Goal: Transaction & Acquisition: Purchase product/service

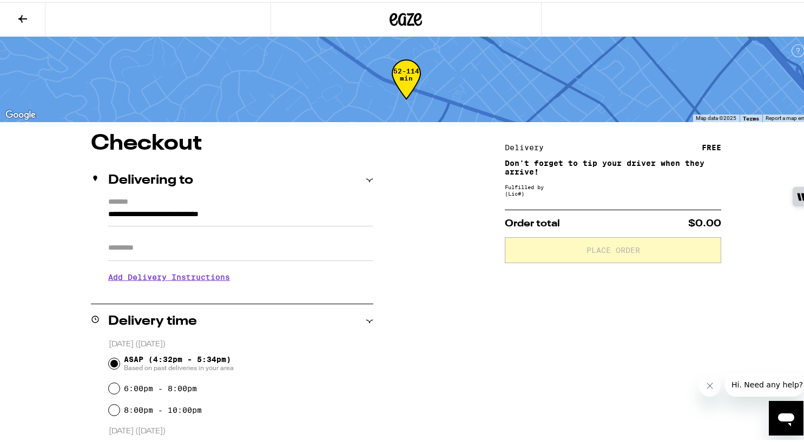
click at [397, 11] on icon at bounding box center [405, 17] width 32 height 19
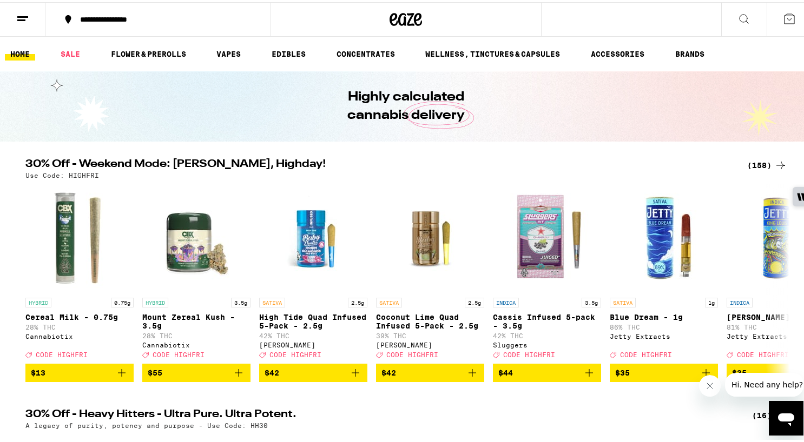
click at [753, 157] on div "(158)" at bounding box center [767, 163] width 40 height 13
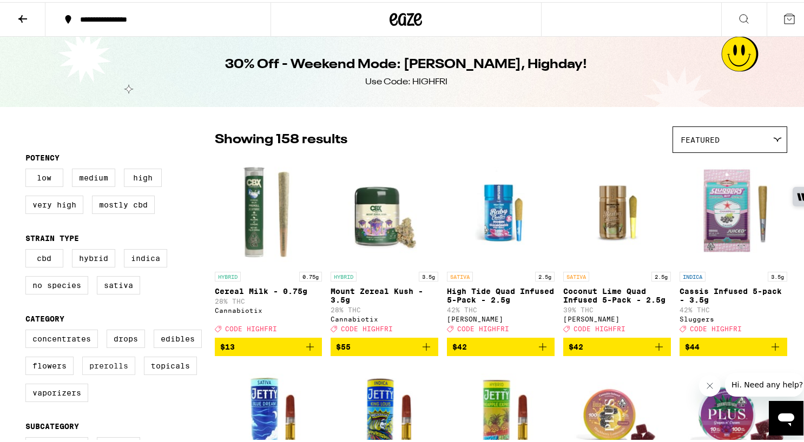
click at [110, 373] on label "Prerolls" at bounding box center [108, 364] width 53 height 18
click at [28, 330] on input "Prerolls" at bounding box center [28, 329] width 1 height 1
checkbox input "true"
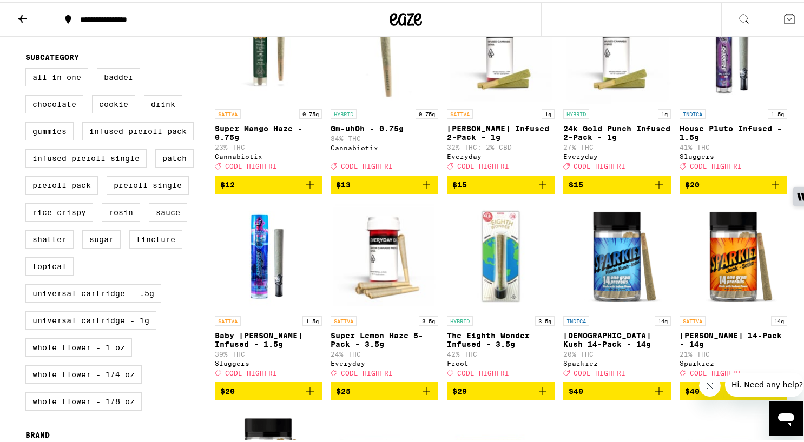
scroll to position [500, 0]
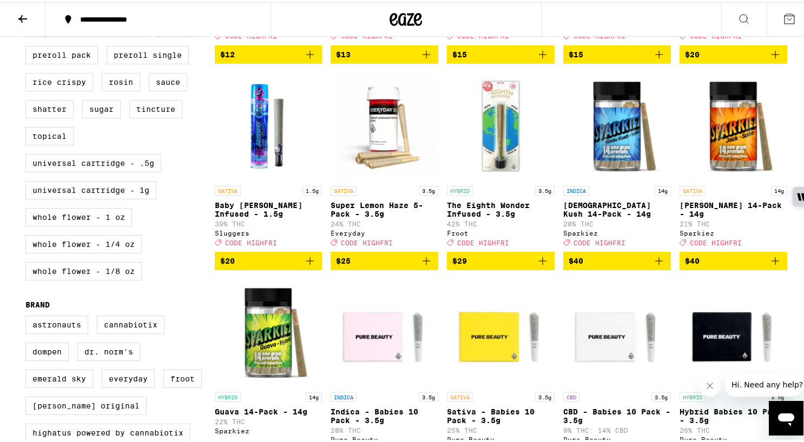
click at [540, 265] on icon "Add to bag" at bounding box center [542, 259] width 13 height 13
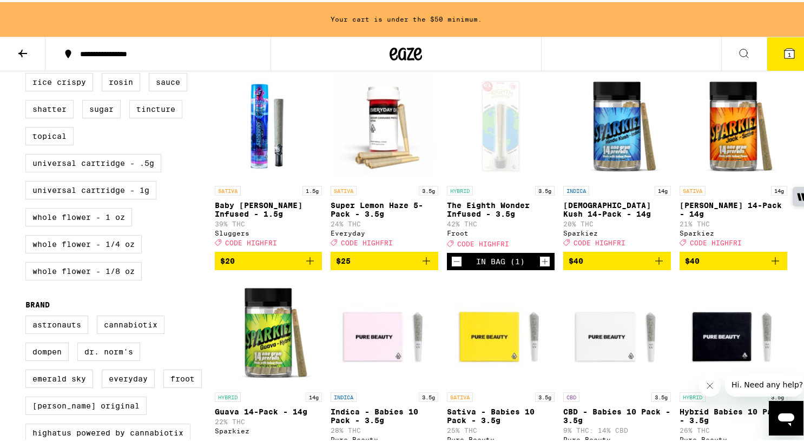
click at [540, 266] on icon "Increment" at bounding box center [545, 259] width 10 height 13
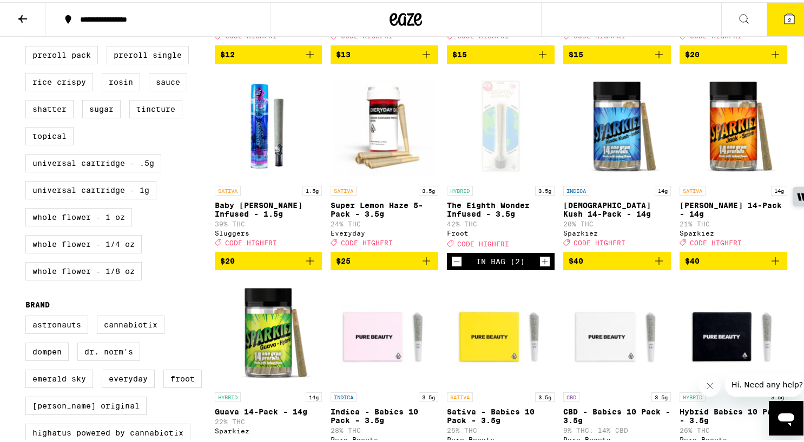
click at [540, 266] on icon "Increment" at bounding box center [545, 259] width 10 height 13
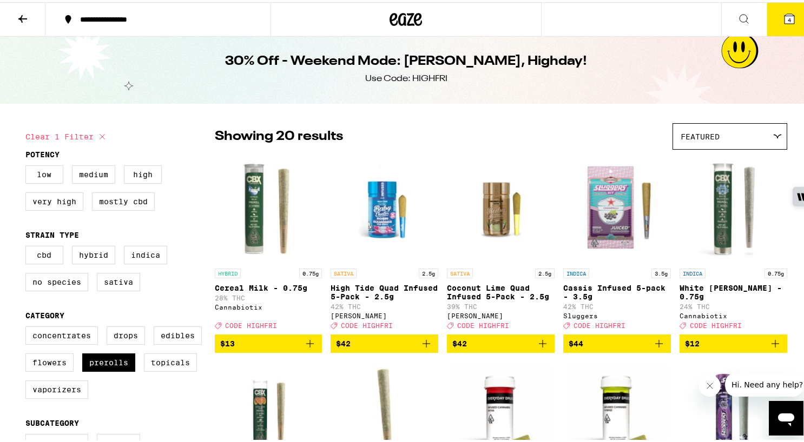
scroll to position [0, 0]
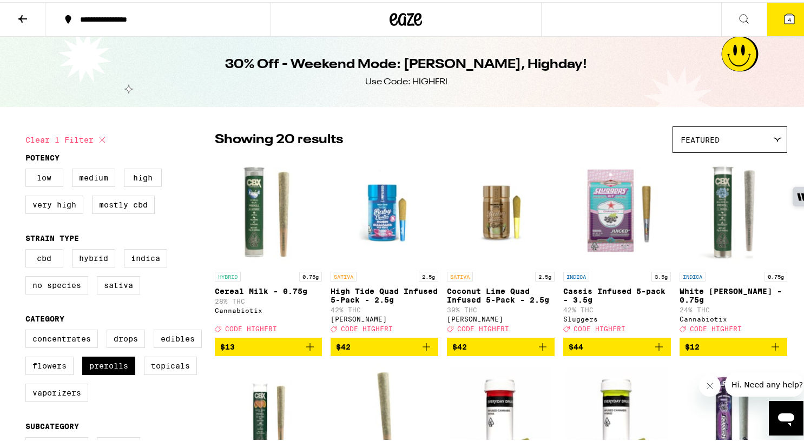
click at [784, 15] on icon at bounding box center [789, 17] width 10 height 10
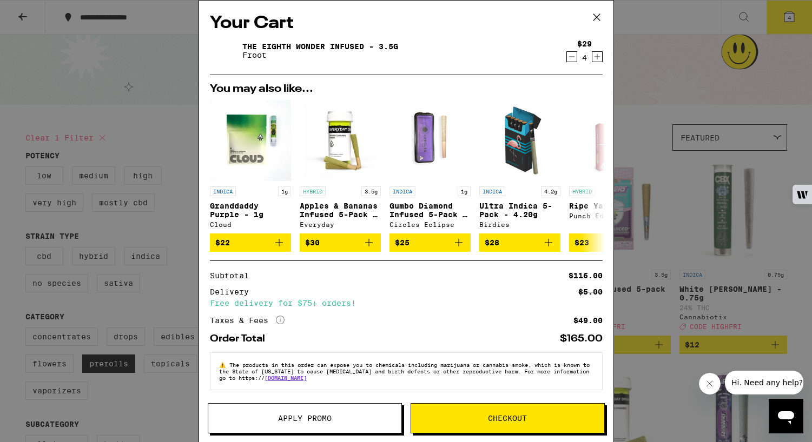
click at [312, 427] on button "Apply Promo" at bounding box center [305, 418] width 194 height 30
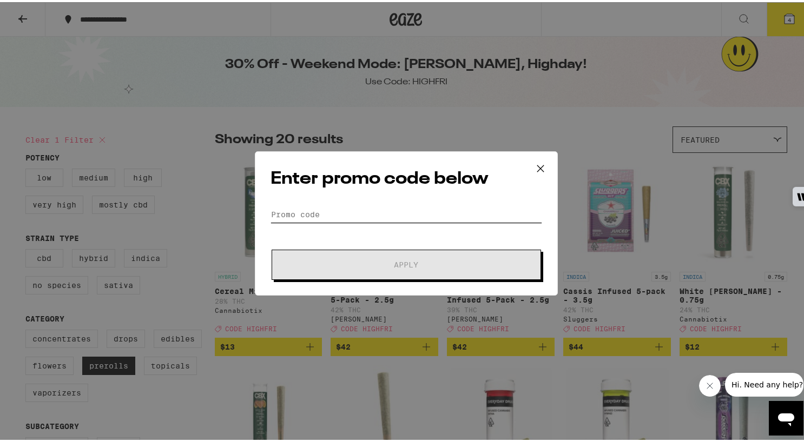
click at [386, 211] on input "Promo Code" at bounding box center [405, 212] width 271 height 16
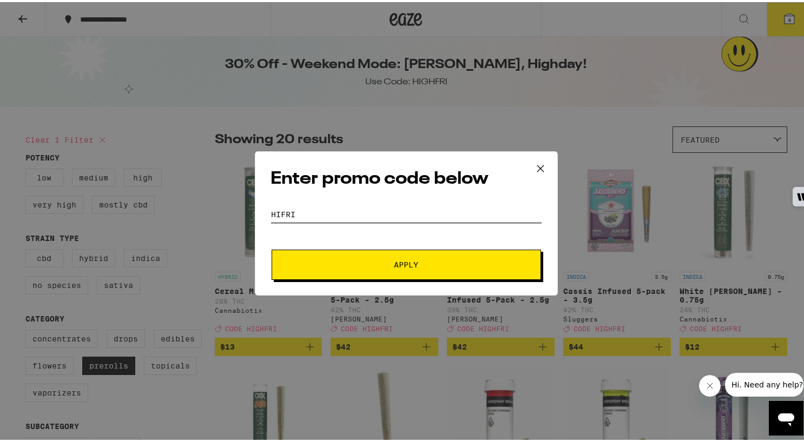
click at [271, 248] on button "Apply" at bounding box center [405, 263] width 269 height 30
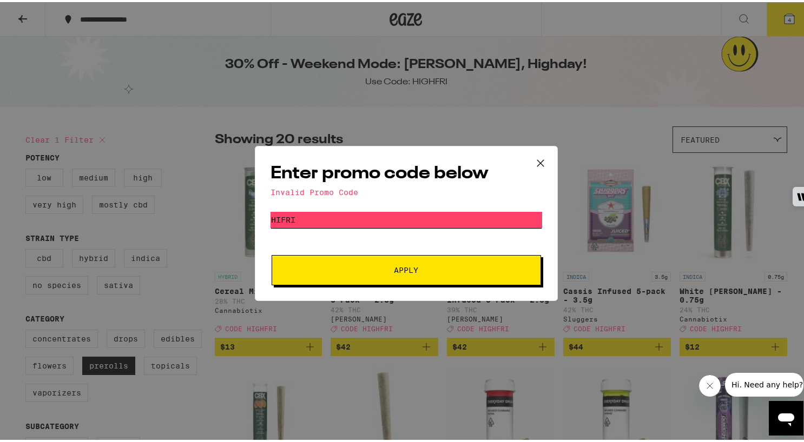
click at [280, 219] on input "hifri" at bounding box center [405, 218] width 271 height 16
click at [276, 219] on input "hifri" at bounding box center [405, 218] width 271 height 16
type input "highfri"
click at [271, 253] on button "Apply" at bounding box center [405, 268] width 269 height 30
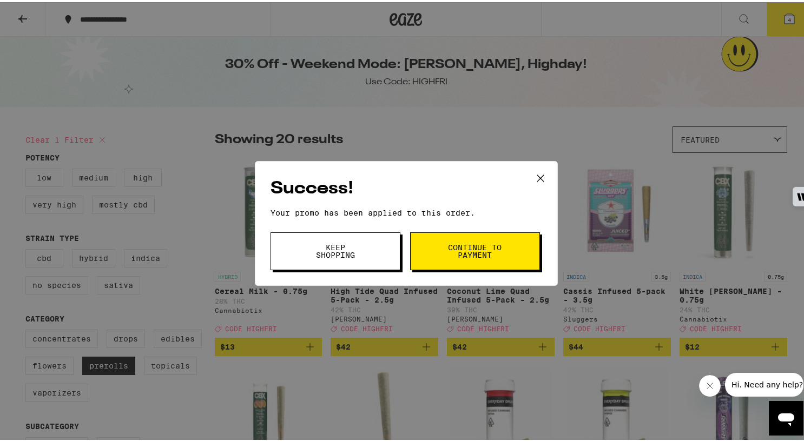
click at [468, 254] on span "Continue to payment" at bounding box center [474, 249] width 55 height 15
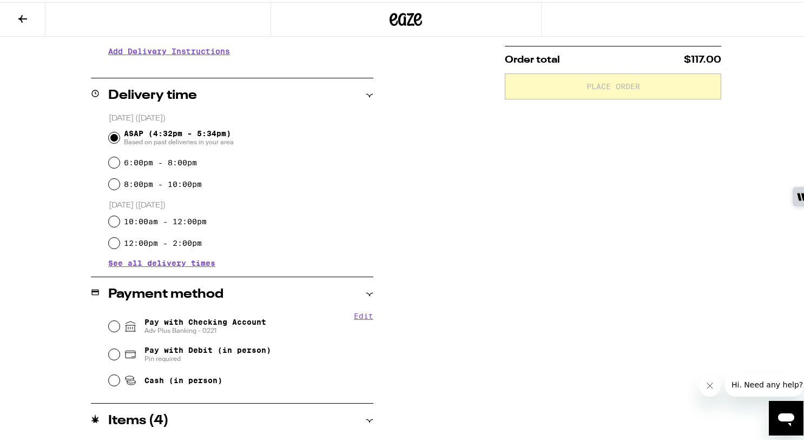
scroll to position [238, 0]
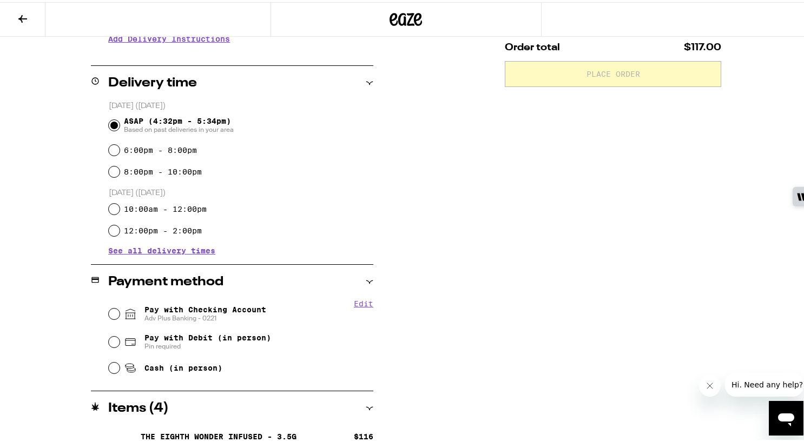
click at [118, 313] on div "Pay with Checking Account Adv Plus Banking - 0221" at bounding box center [241, 312] width 264 height 28
click at [108, 312] on fieldset "Edit Pay with Checking Account Adv Plus Banking - 0221 Pay with Debit (in perso…" at bounding box center [240, 337] width 265 height 81
click at [111, 309] on input "Pay with Checking Account Adv Plus Banking - 0221" at bounding box center [114, 312] width 11 height 11
radio input "true"
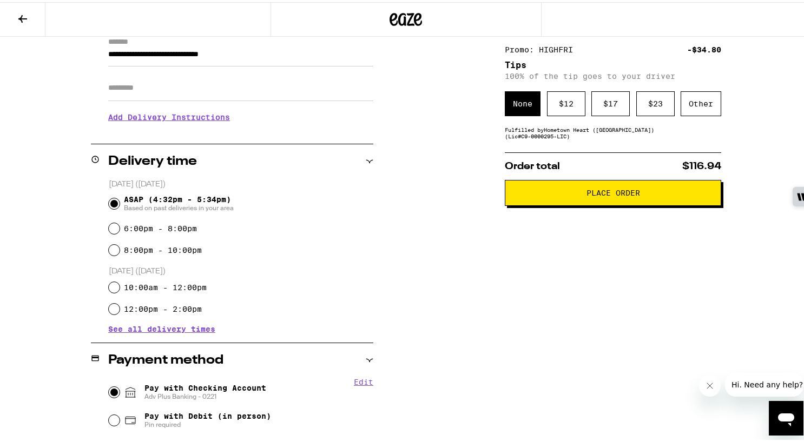
scroll to position [127, 0]
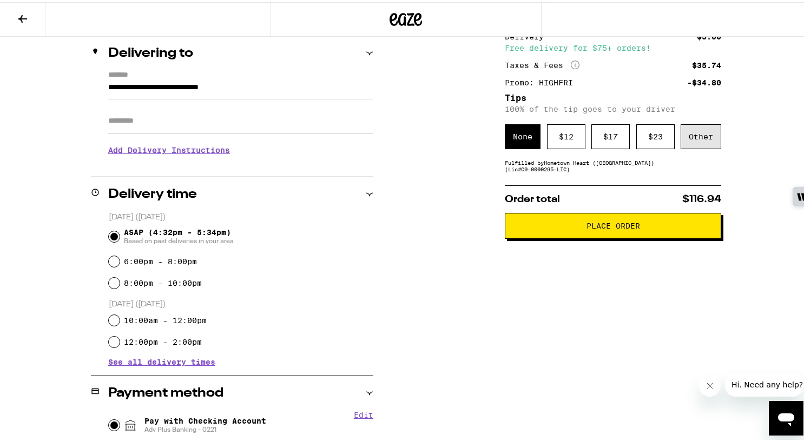
click at [707, 134] on div "Other" at bounding box center [700, 134] width 41 height 25
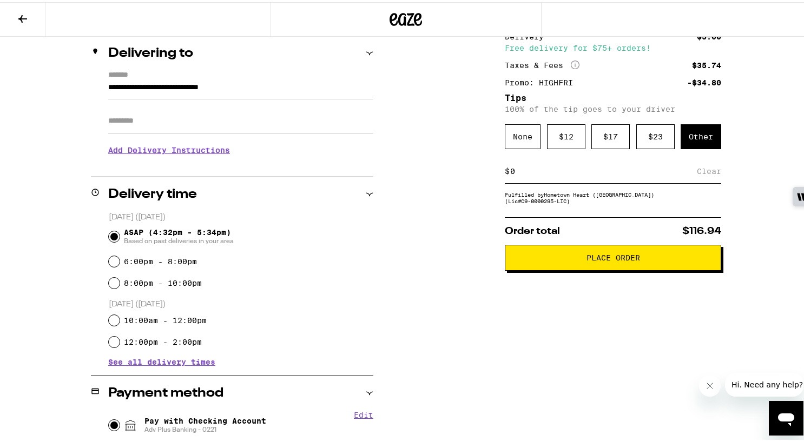
click at [707, 174] on div "Clear" at bounding box center [708, 169] width 24 height 24
click at [679, 174] on input at bounding box center [602, 169] width 187 height 10
type input "3"
click at [701, 177] on div "Save" at bounding box center [710, 169] width 19 height 24
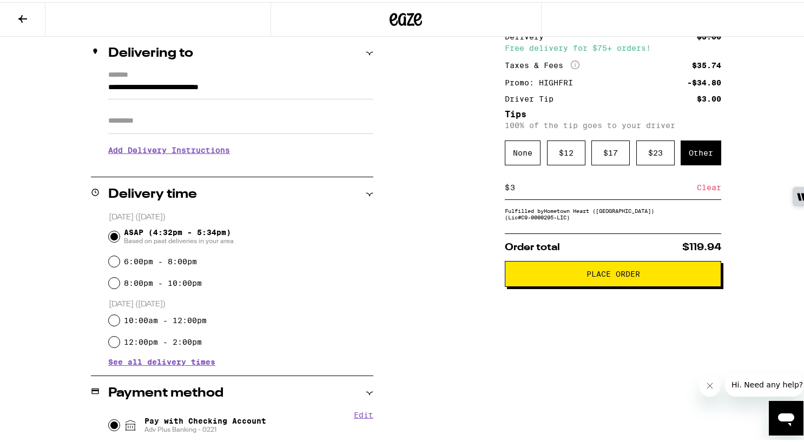
click at [264, 118] on input "Apt/Suite" at bounding box center [240, 119] width 265 height 26
type input "***"
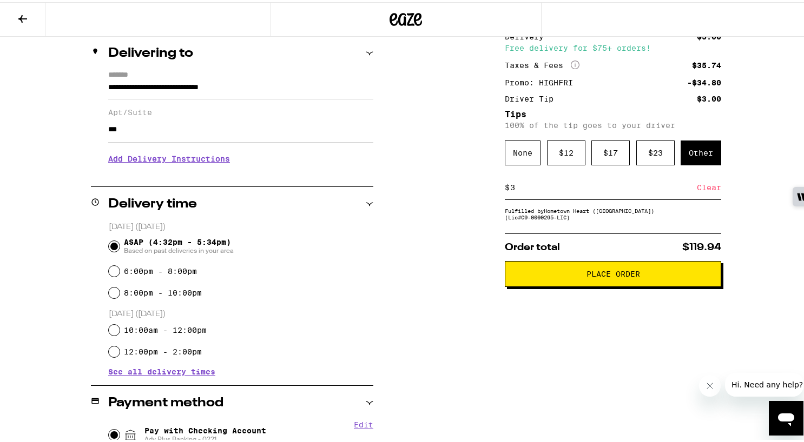
click at [166, 169] on h3 "Add Delivery Instructions" at bounding box center [240, 156] width 265 height 25
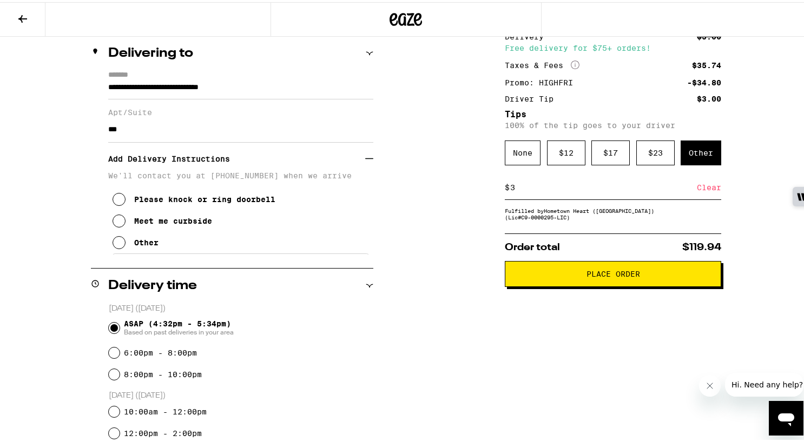
click at [96, 253] on div "**********" at bounding box center [232, 161] width 282 height 184
click at [114, 247] on icon at bounding box center [118, 240] width 13 height 13
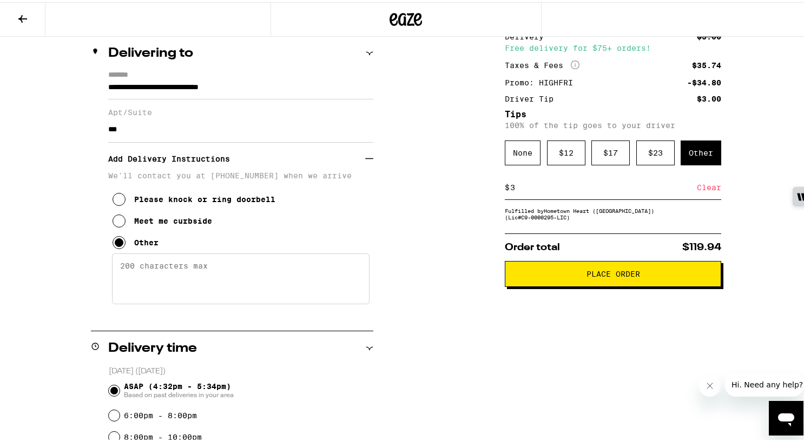
click at [125, 278] on textarea "Enter any other delivery instructions you want driver to know" at bounding box center [240, 276] width 257 height 51
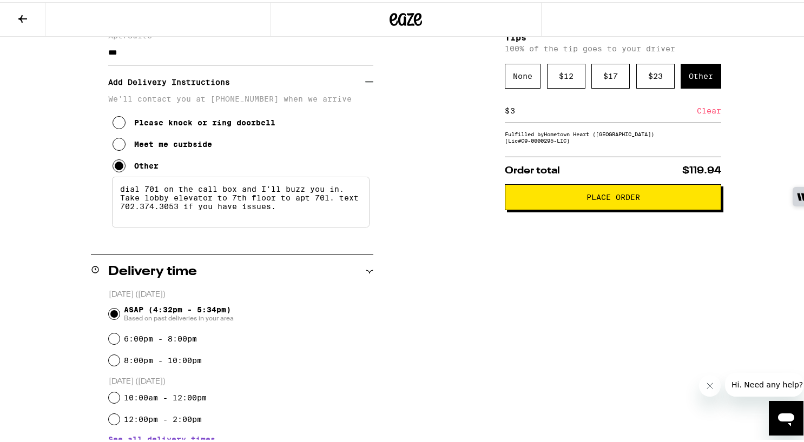
scroll to position [214, 0]
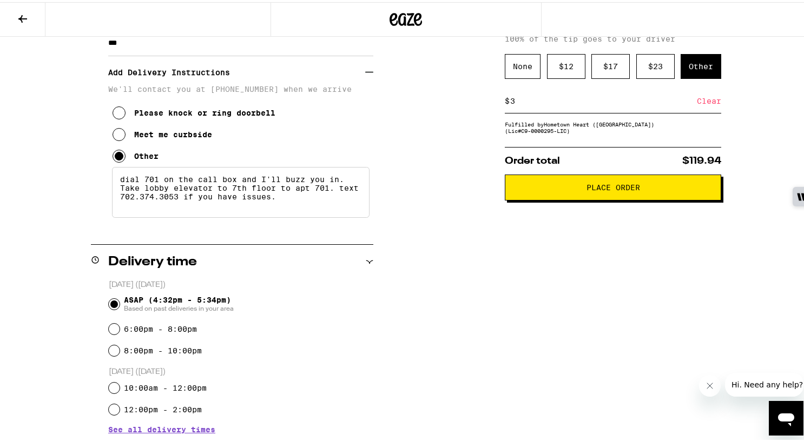
type textarea "dial 701 on the call box and I'll buzz you in. Take lobby elevator to 7th floor…"
click at [111, 348] on input "8:00pm - 10:00pm" at bounding box center [114, 348] width 11 height 11
radio input "true"
click at [471, 165] on div "**********" at bounding box center [406, 297] width 779 height 760
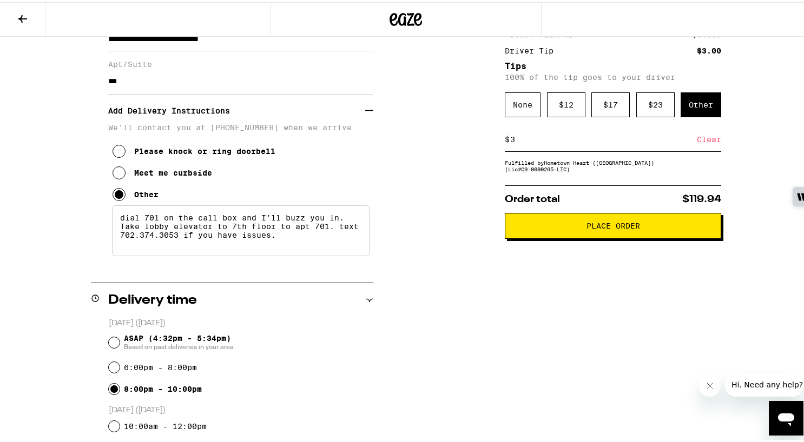
scroll to position [207, 0]
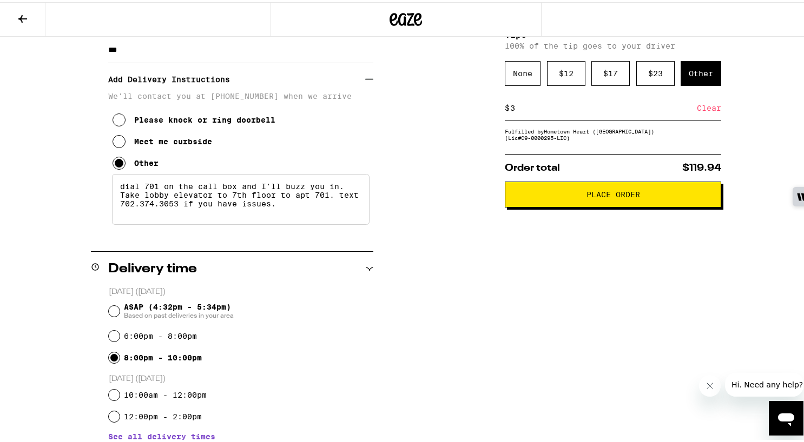
drag, startPoint x: 621, startPoint y: 195, endPoint x: 506, endPoint y: 411, distance: 244.8
click at [515, 408] on div "Subtotal $116.00 Delivery $5.00 Free delivery for $75+ orders! Taxes & Fees Mor…" at bounding box center [612, 304] width 216 height 760
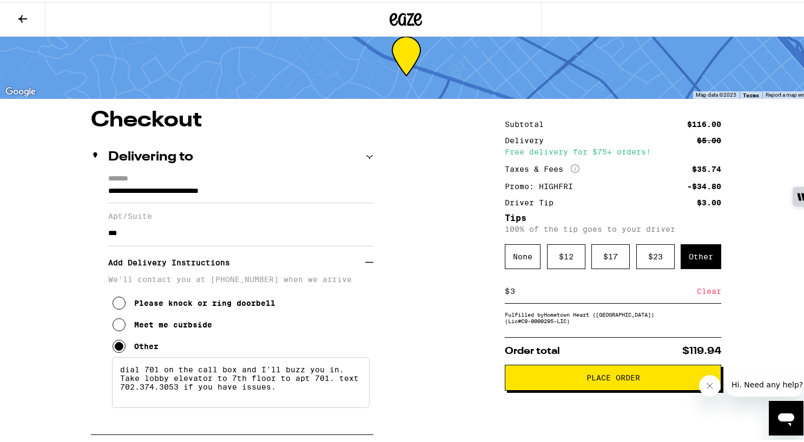
scroll to position [197, 0]
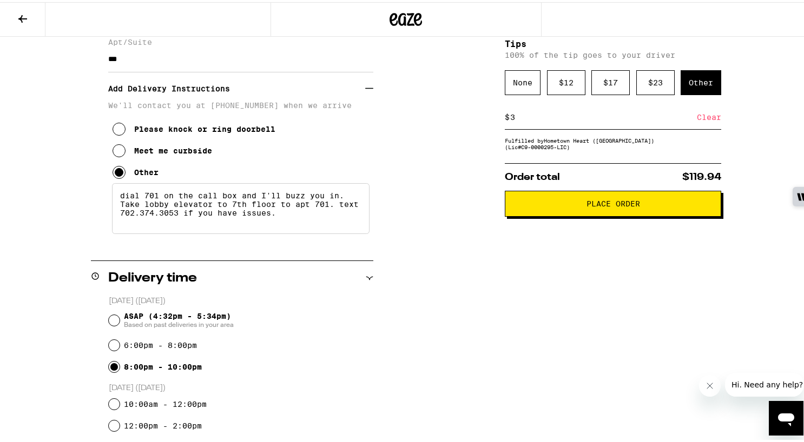
click at [608, 202] on span "Place Order" at bounding box center [613, 202] width 54 height 8
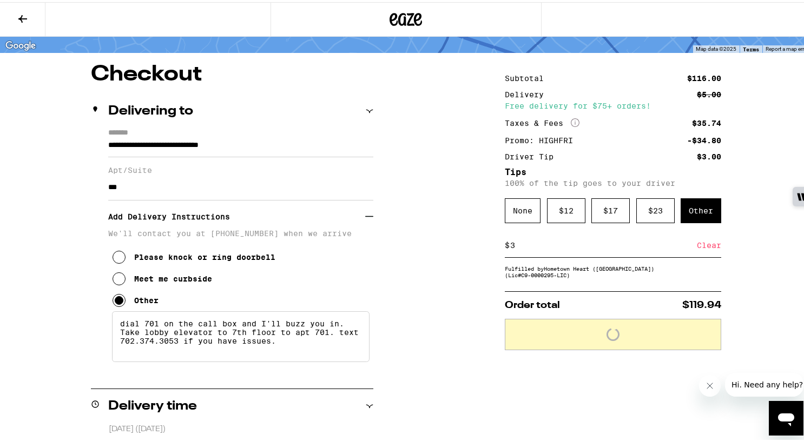
scroll to position [0, 0]
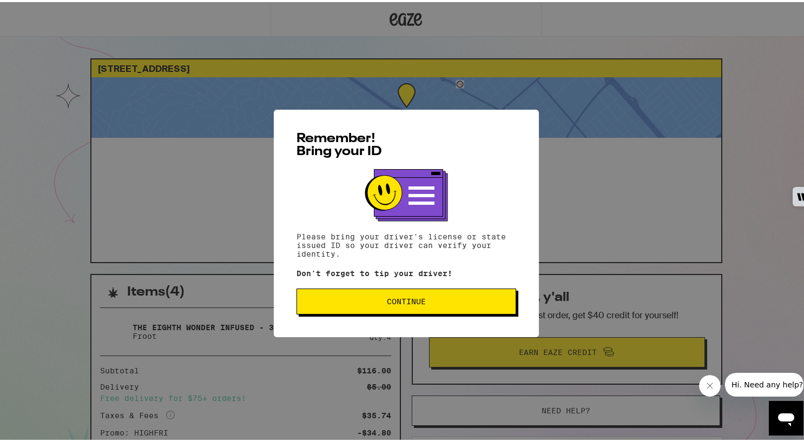
click at [406, 296] on button "Continue" at bounding box center [406, 300] width 220 height 26
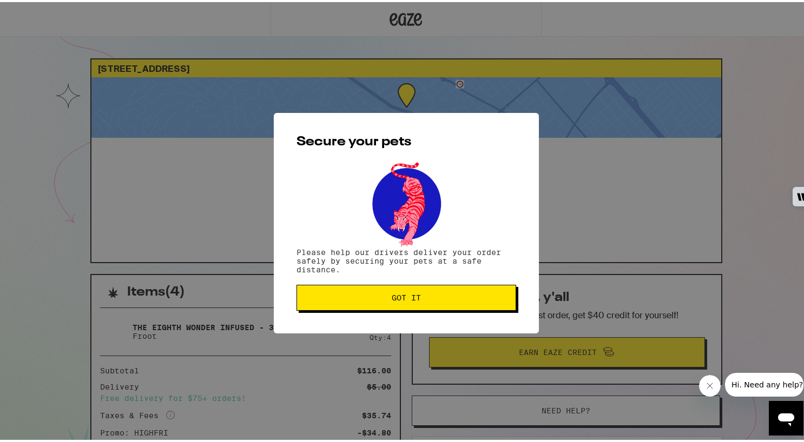
click at [406, 296] on span "Got it" at bounding box center [405, 296] width 29 height 8
